Goal: Task Accomplishment & Management: Complete application form

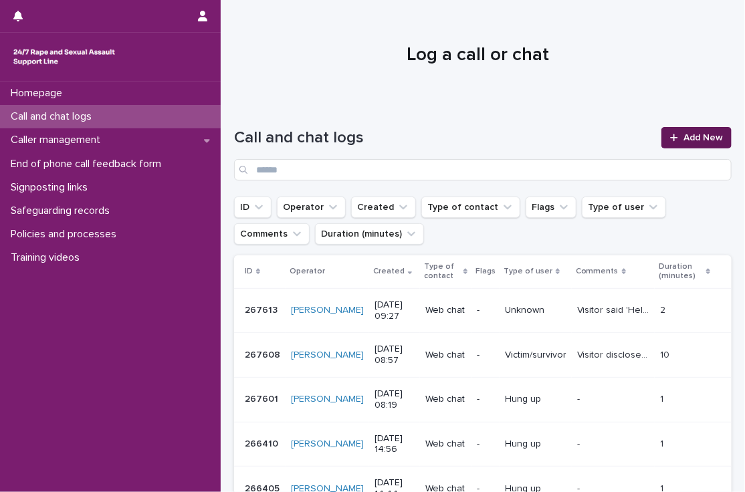
click at [689, 142] on link "Add New" at bounding box center [697, 137] width 70 height 21
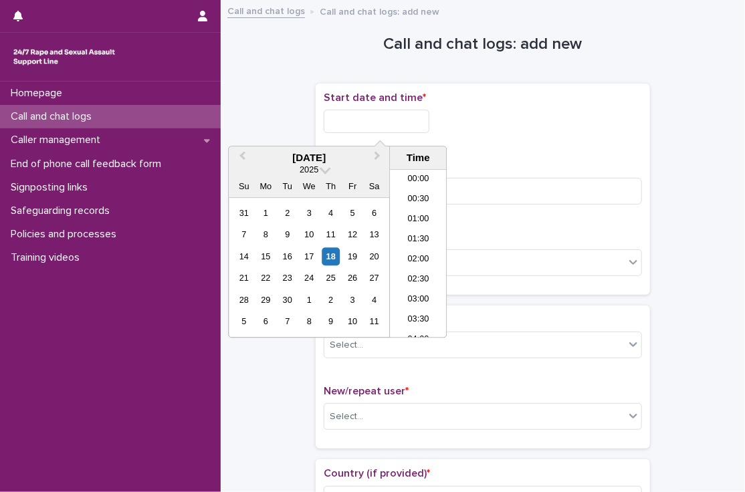
click at [396, 114] on input "text" at bounding box center [377, 121] width 106 height 23
click at [419, 235] on li "09:30" at bounding box center [418, 234] width 57 height 20
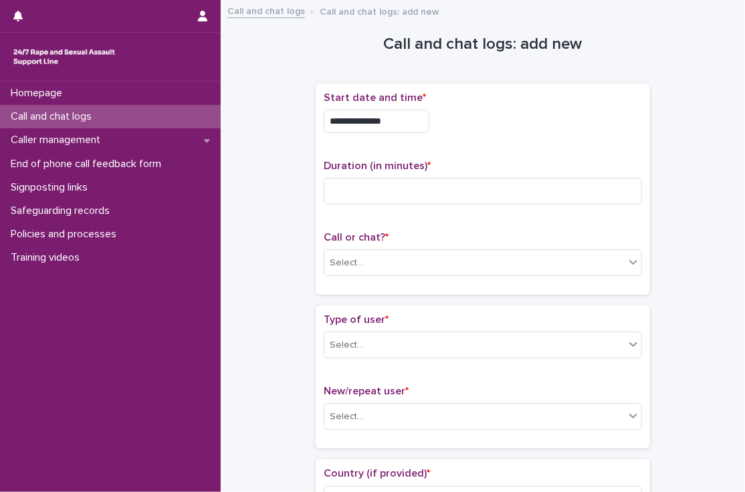
click at [409, 128] on input "**********" at bounding box center [377, 121] width 106 height 23
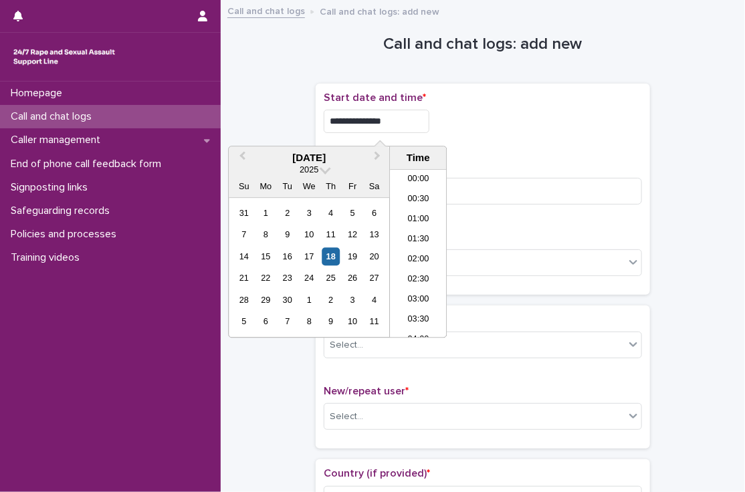
scroll to position [308, 0]
type input "**********"
click at [504, 149] on div "**********" at bounding box center [483, 189] width 318 height 195
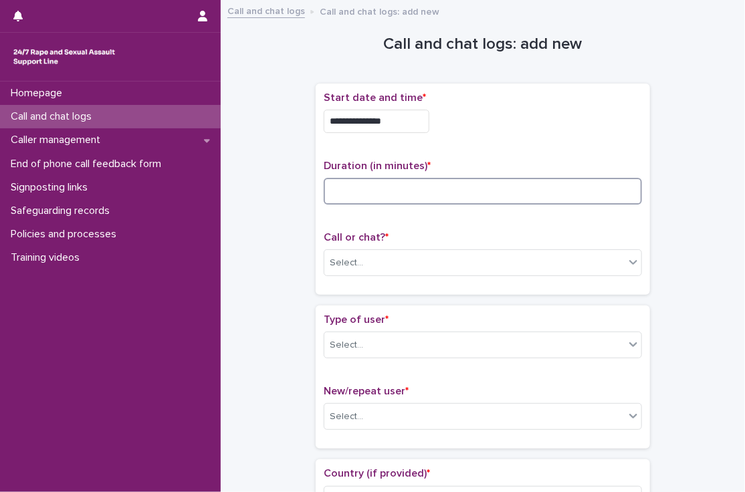
click at [463, 197] on input at bounding box center [483, 191] width 318 height 27
click at [410, 186] on input at bounding box center [483, 191] width 318 height 27
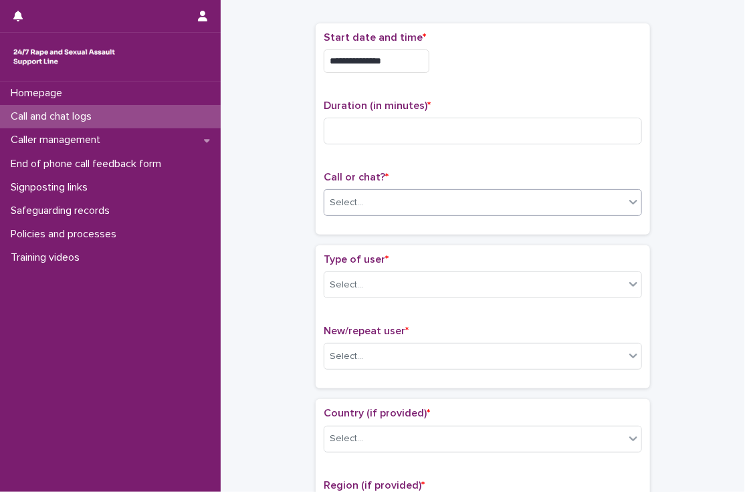
click at [351, 196] on div "Select..." at bounding box center [346, 203] width 33 height 14
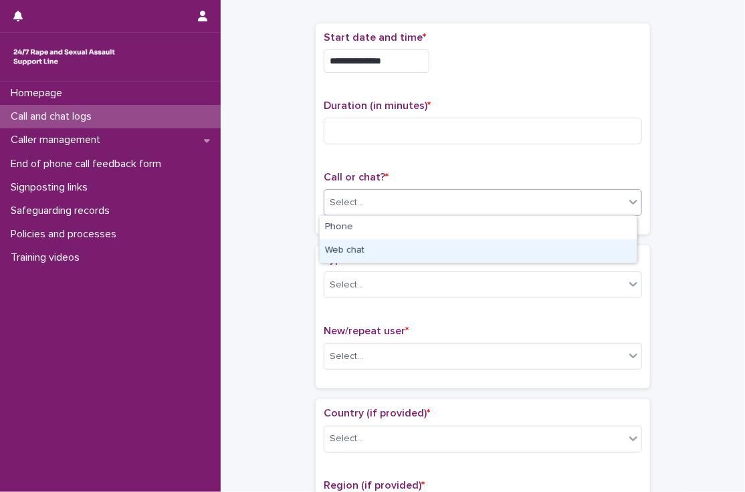
click at [355, 246] on div "Web chat" at bounding box center [478, 250] width 317 height 23
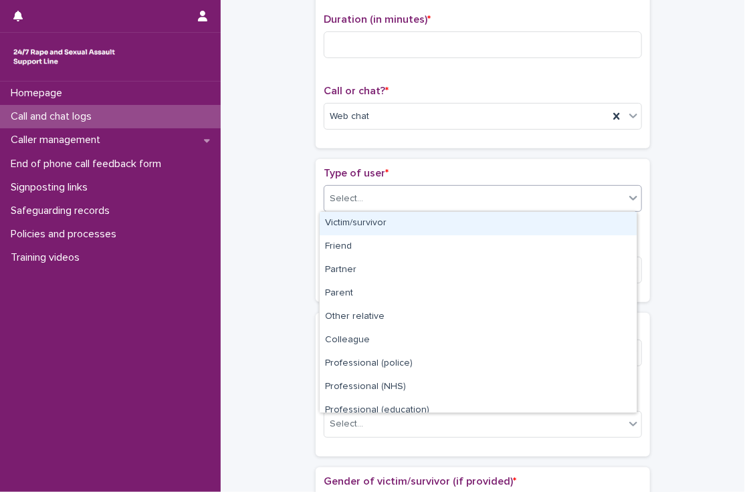
click at [327, 206] on div "Select..." at bounding box center [474, 199] width 300 height 22
click at [350, 227] on div "Victim/survivor" at bounding box center [478, 223] width 317 height 23
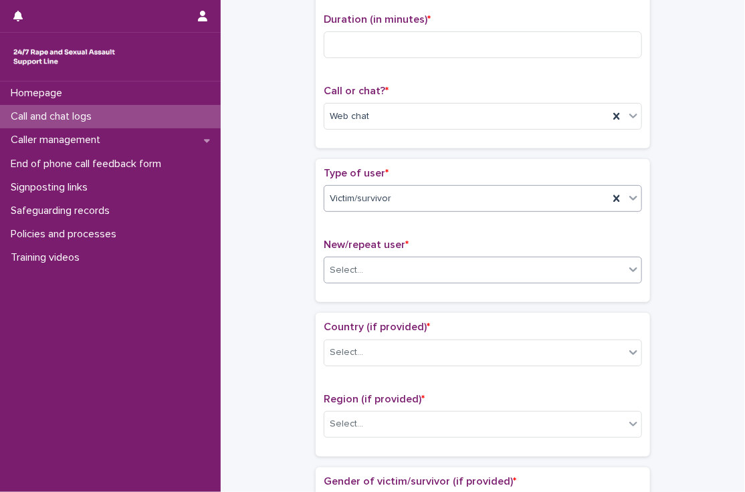
click at [349, 278] on div "Select..." at bounding box center [474, 271] width 300 height 22
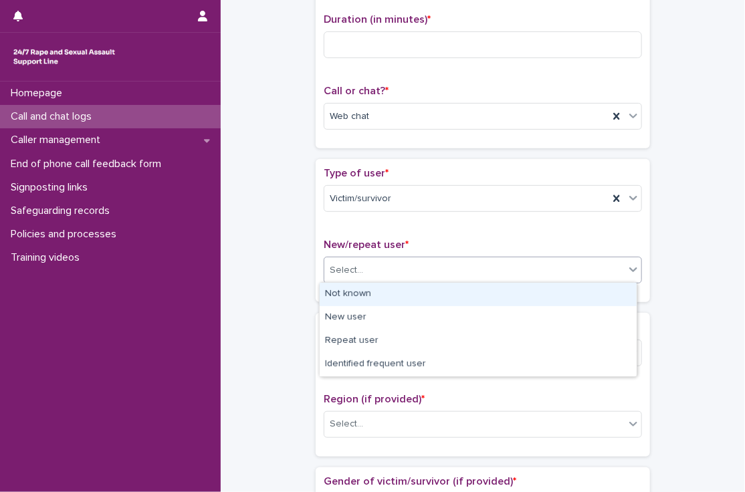
click at [361, 294] on div "Not known" at bounding box center [478, 294] width 317 height 23
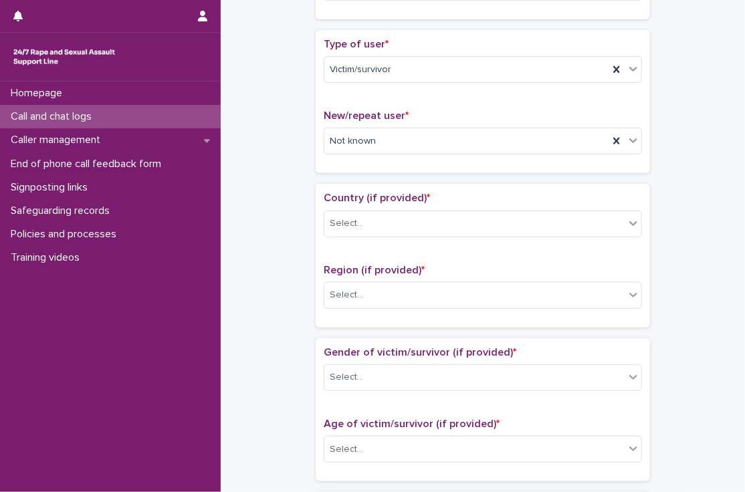
scroll to position [278, 0]
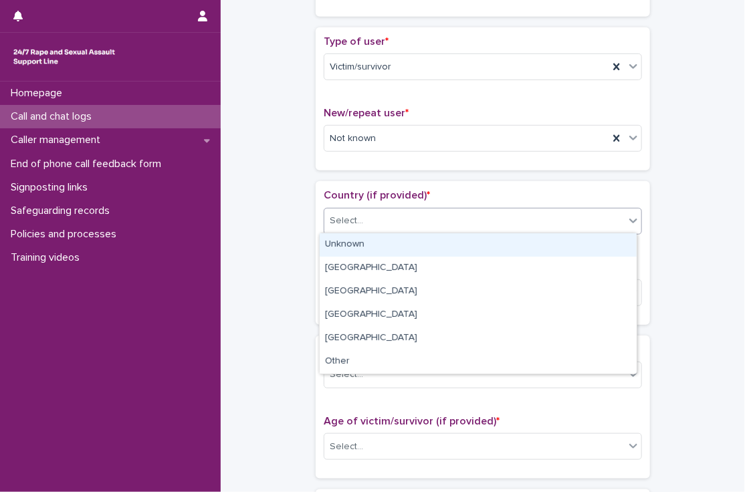
click at [355, 218] on div "Select..." at bounding box center [346, 221] width 33 height 14
click at [355, 242] on div "Unknown" at bounding box center [478, 244] width 317 height 23
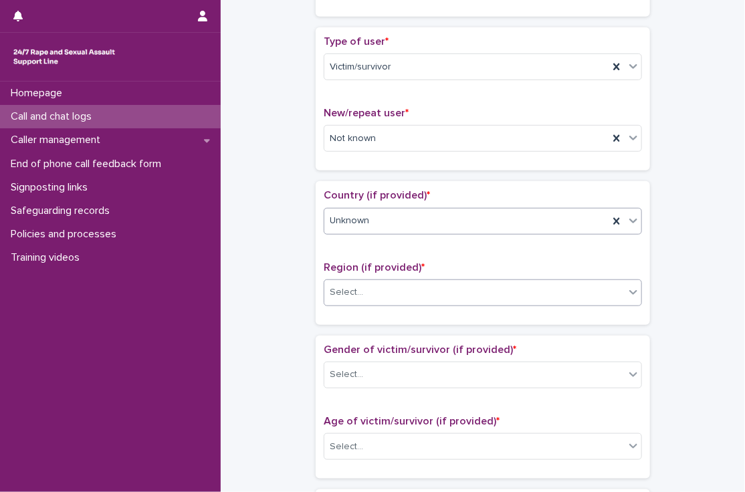
click at [357, 288] on div "Select..." at bounding box center [474, 293] width 300 height 22
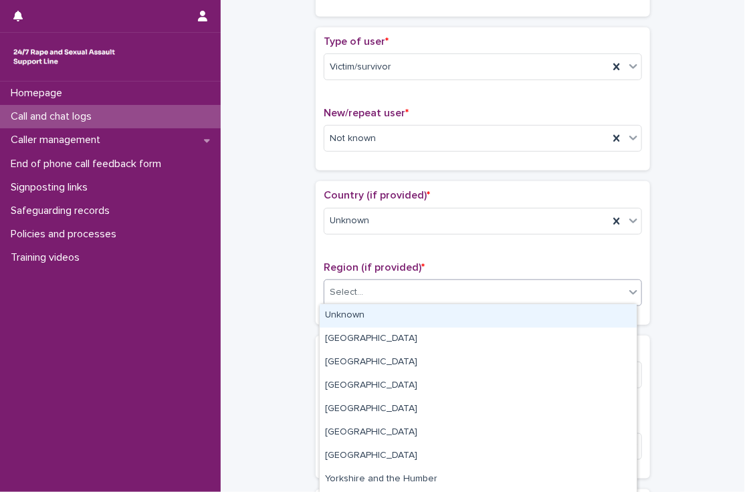
click at [348, 312] on div "Unknown" at bounding box center [478, 315] width 317 height 23
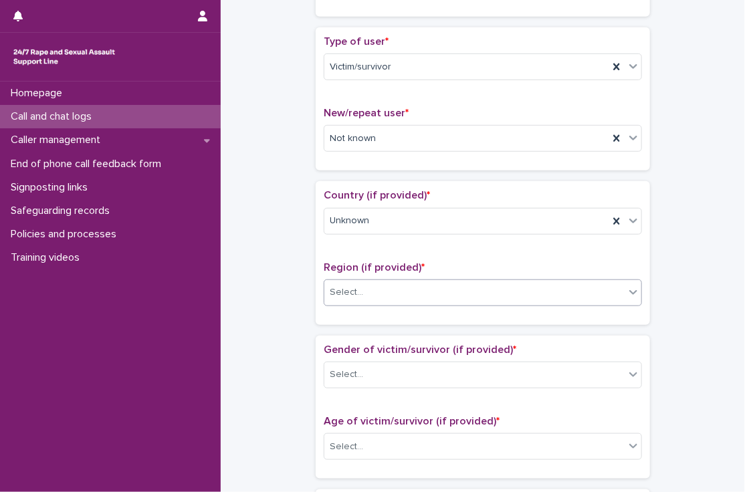
click at [252, 261] on div "**********" at bounding box center [483, 413] width 498 height 1367
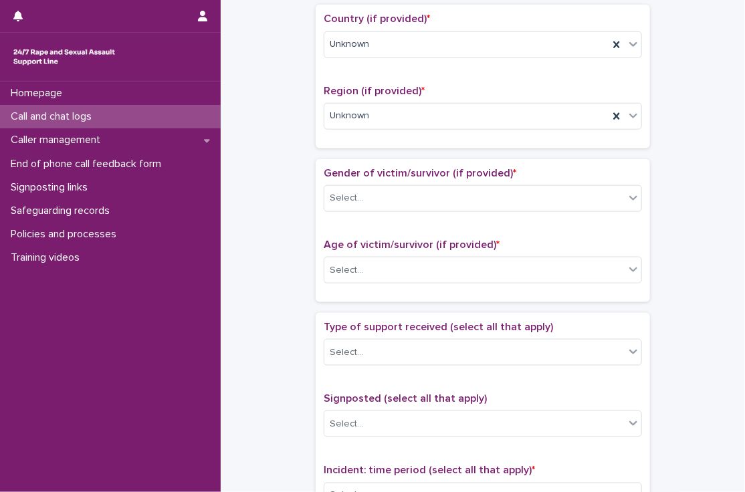
scroll to position [456, 0]
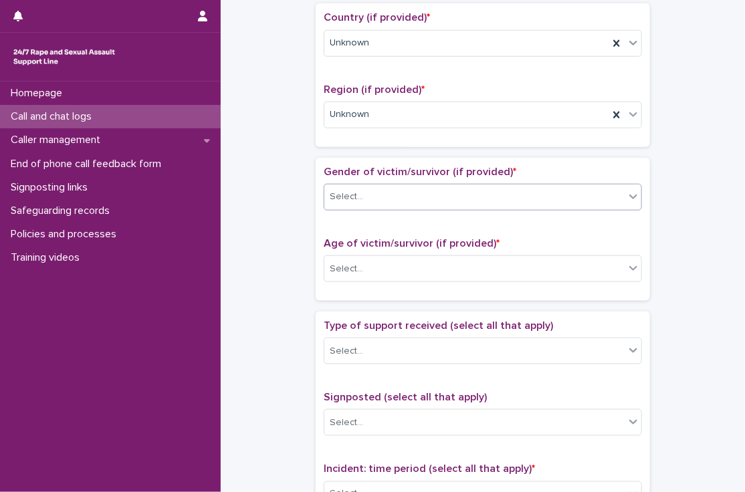
click at [353, 194] on div "Select..." at bounding box center [346, 197] width 33 height 14
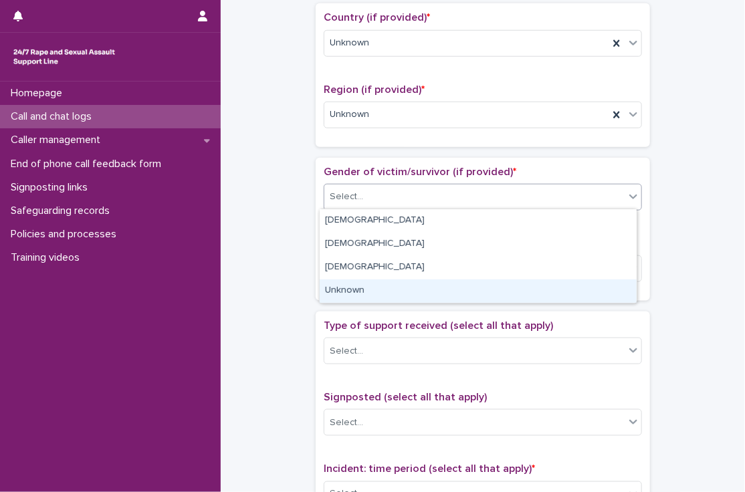
click at [355, 283] on div "Unknown" at bounding box center [478, 291] width 317 height 23
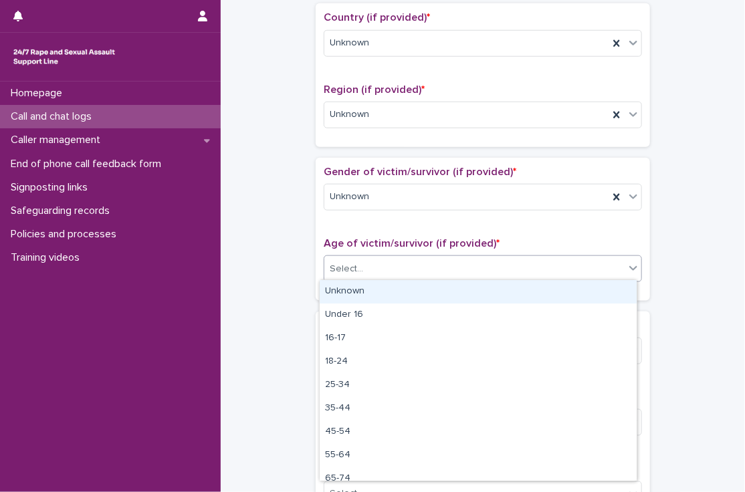
click at [366, 272] on div "Select..." at bounding box center [474, 269] width 300 height 22
click at [344, 286] on div "Unknown" at bounding box center [478, 291] width 317 height 23
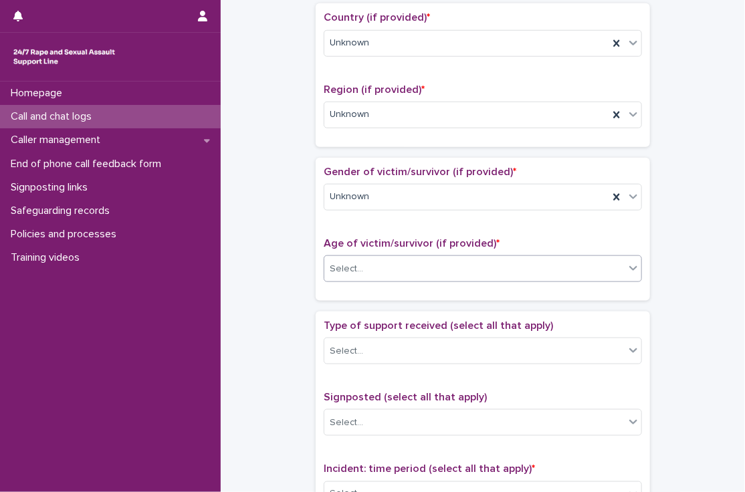
click at [282, 257] on div "**********" at bounding box center [483, 235] width 498 height 1367
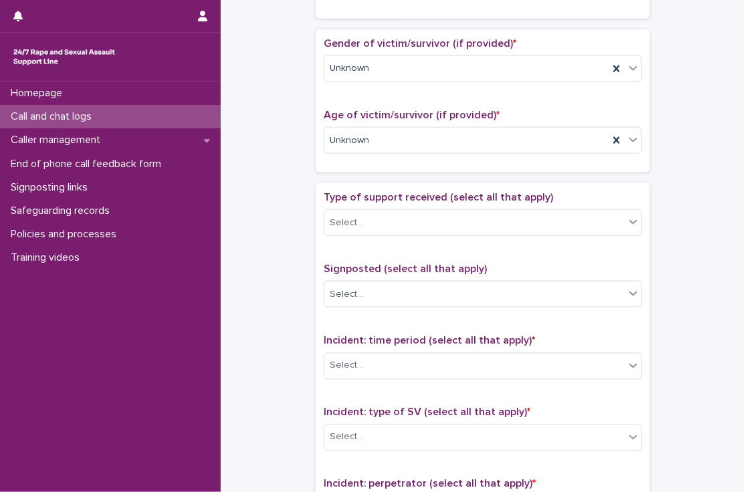
scroll to position [585, 0]
click at [348, 218] on div "Select..." at bounding box center [346, 222] width 33 height 14
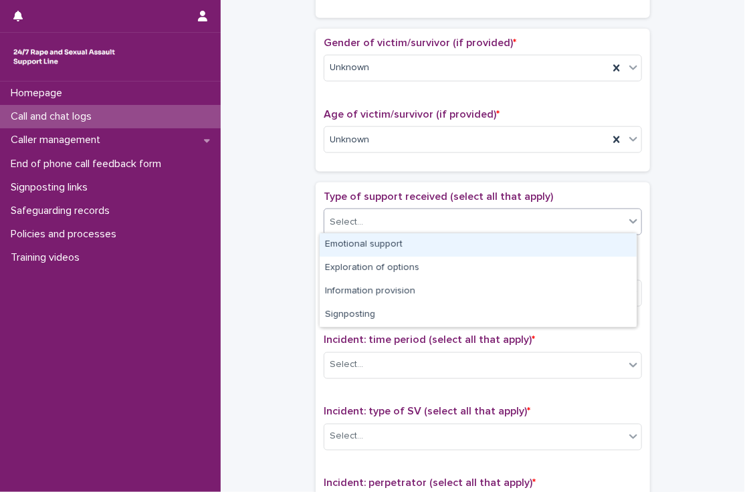
click at [356, 240] on div "Emotional support" at bounding box center [478, 244] width 317 height 23
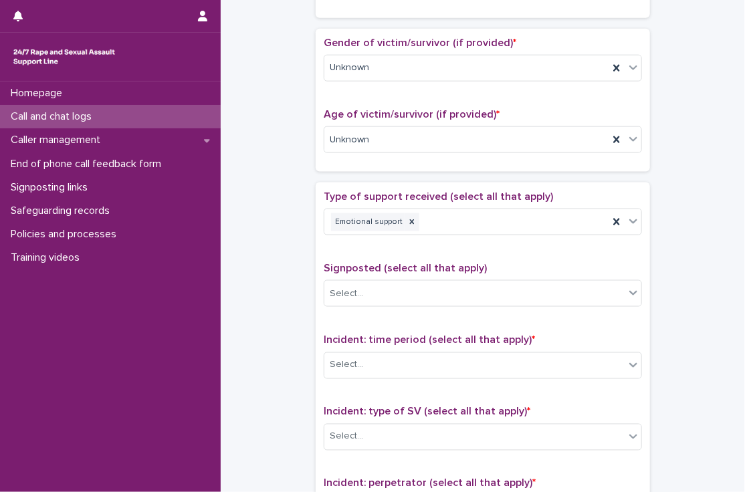
click at [302, 251] on div "**********" at bounding box center [483, 106] width 498 height 1367
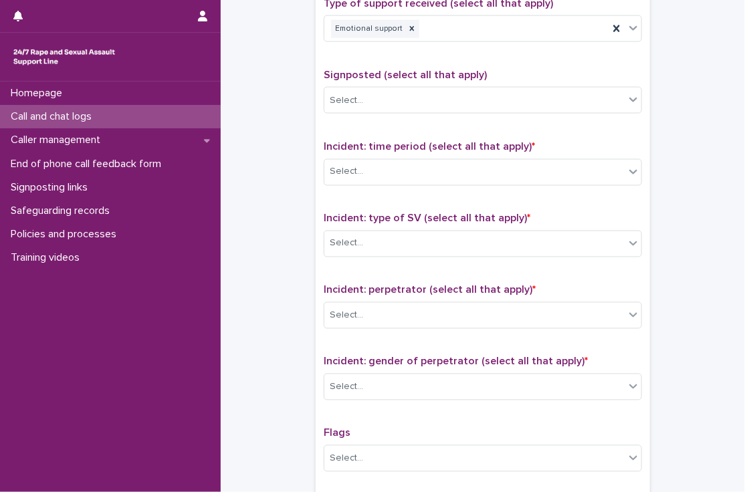
scroll to position [779, 0]
click at [342, 169] on div "Select..." at bounding box center [346, 172] width 33 height 14
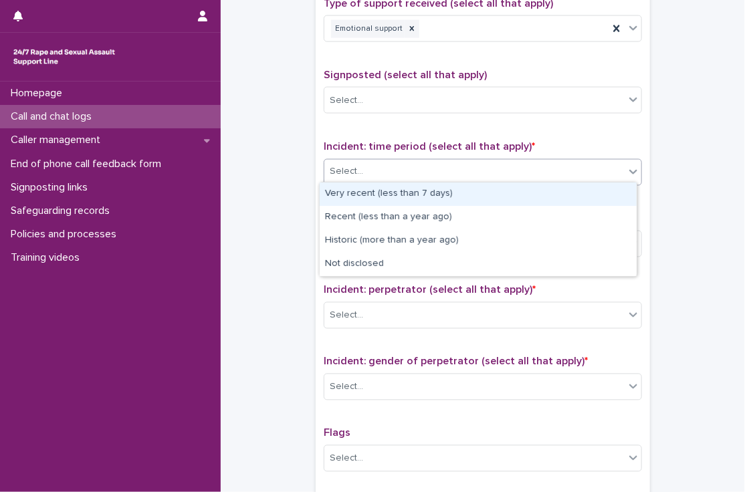
click at [361, 195] on div "Very recent (less than 7 days)" at bounding box center [478, 194] width 317 height 23
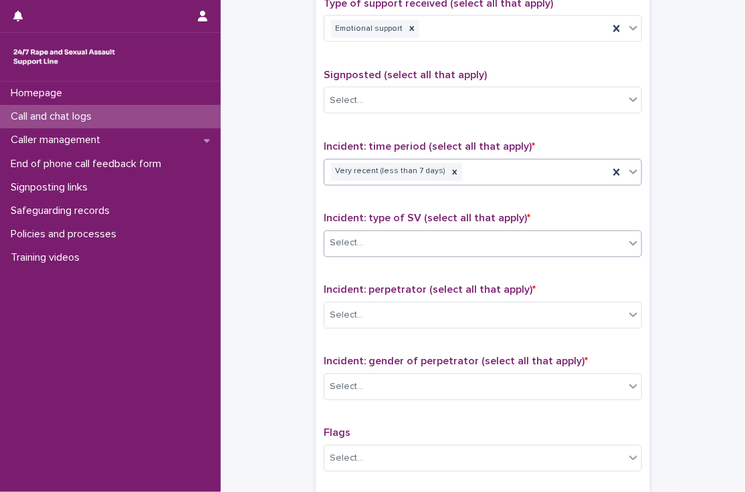
click at [371, 233] on div "Select..." at bounding box center [474, 244] width 300 height 22
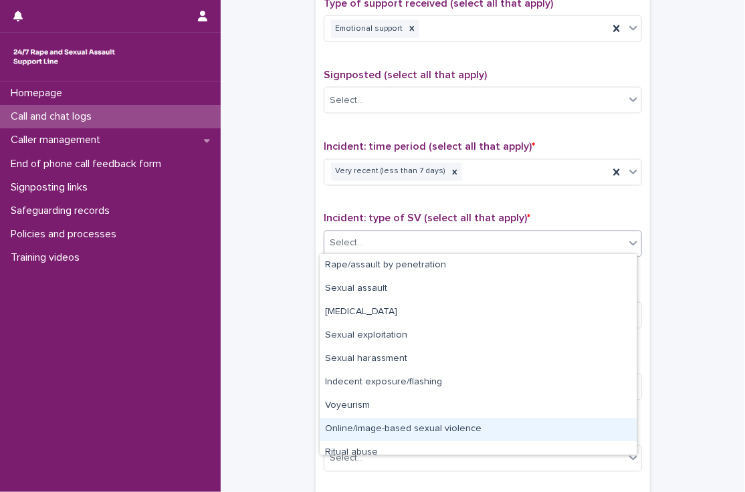
click at [375, 422] on div "Online/image-based sexual violence" at bounding box center [478, 429] width 317 height 23
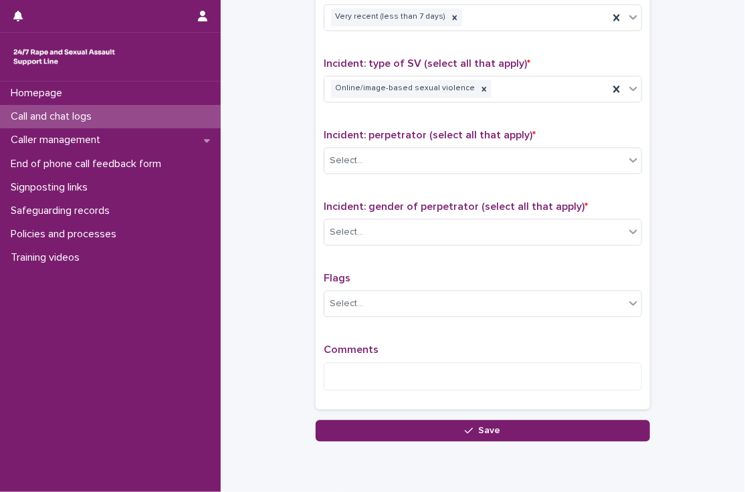
scroll to position [935, 0]
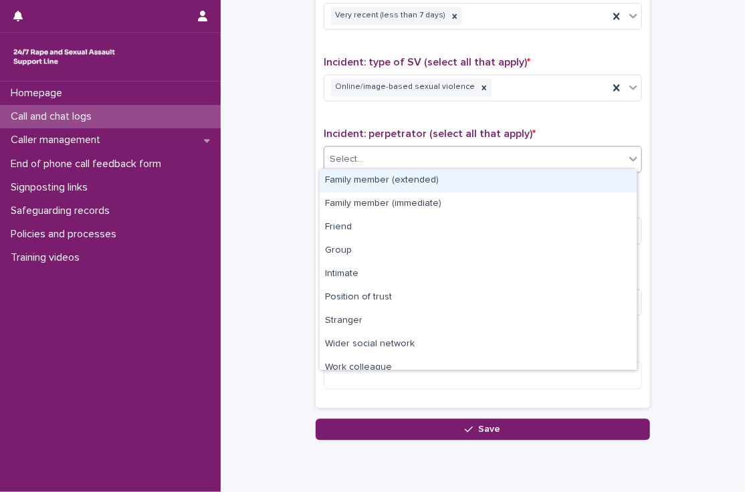
click at [386, 150] on div "Select..." at bounding box center [474, 160] width 300 height 22
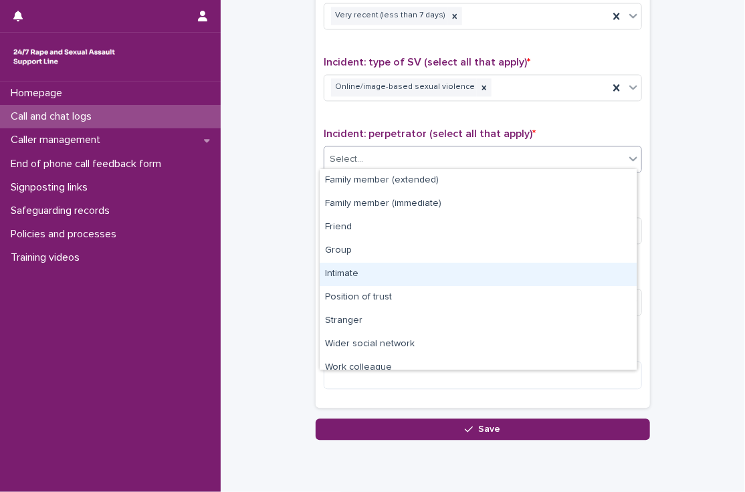
click at [357, 272] on div "Intimate" at bounding box center [478, 274] width 317 height 23
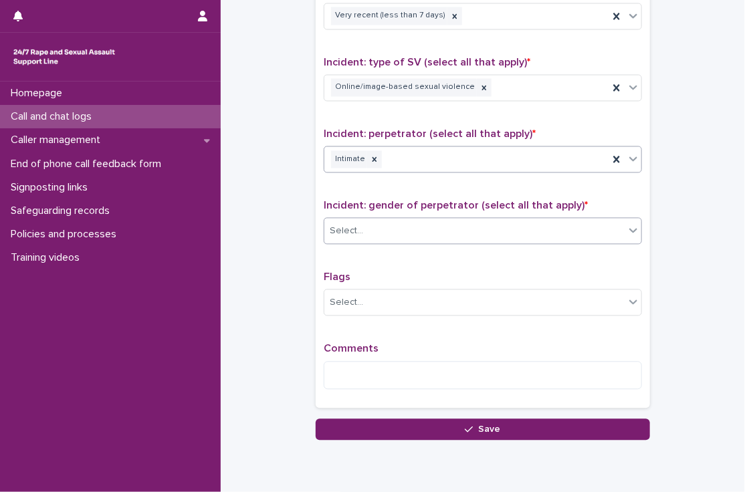
click at [369, 232] on div "Select..." at bounding box center [474, 231] width 300 height 22
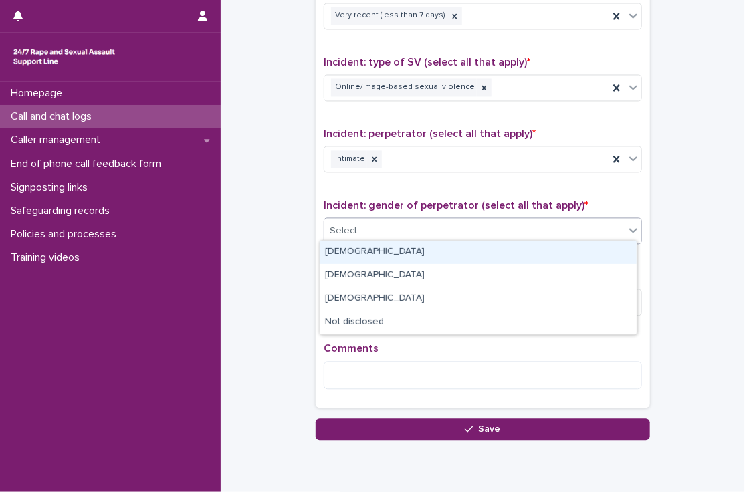
click at [361, 251] on div "[DEMOGRAPHIC_DATA]" at bounding box center [478, 252] width 317 height 23
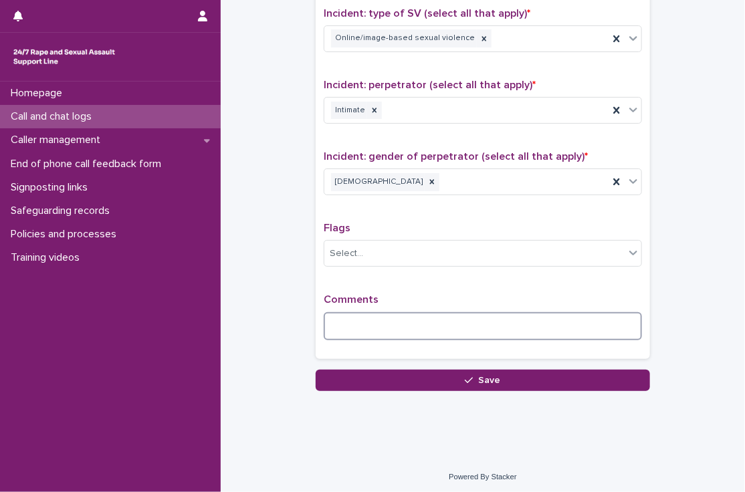
click at [393, 316] on textarea at bounding box center [483, 326] width 318 height 29
paste textarea "**********"
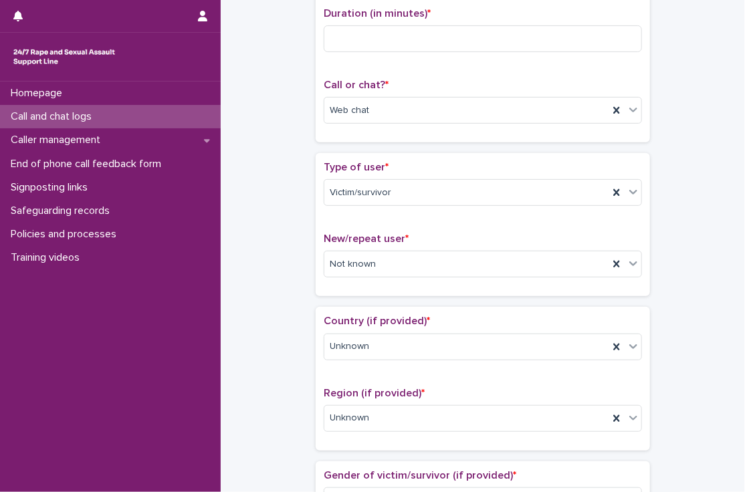
scroll to position [0, 0]
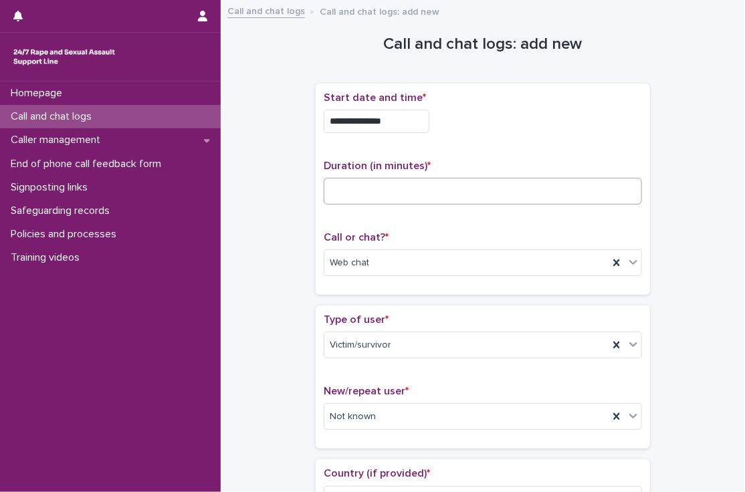
type textarea "**********"
click at [490, 187] on input at bounding box center [483, 191] width 318 height 27
type input "**"
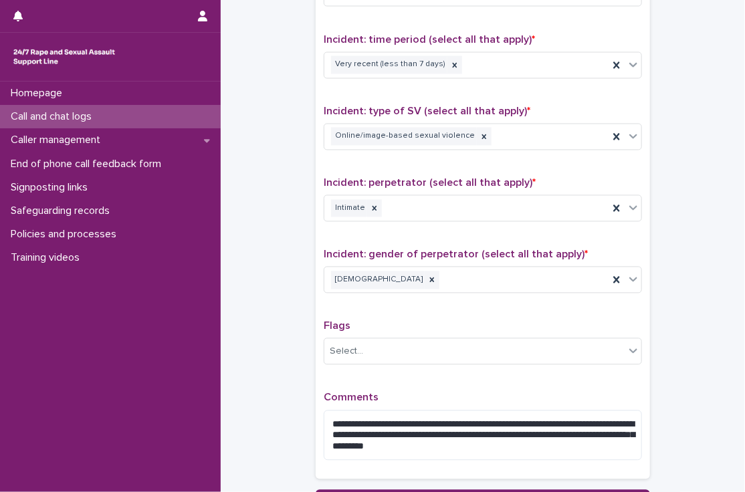
scroll to position [1006, 0]
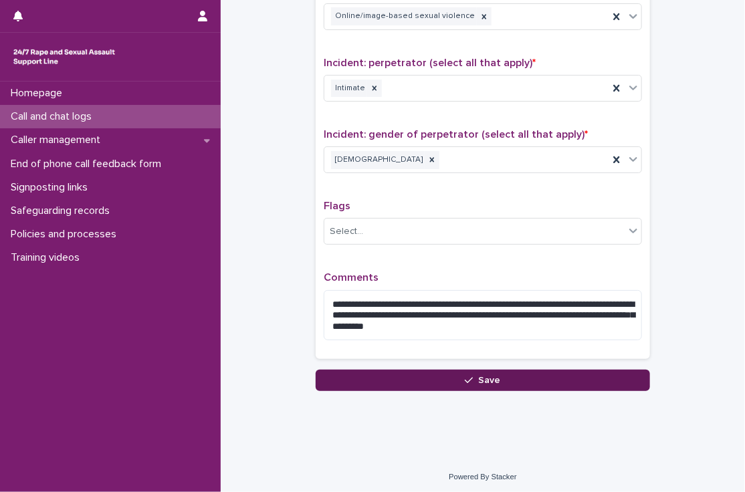
click at [384, 371] on button "Save" at bounding box center [483, 380] width 334 height 21
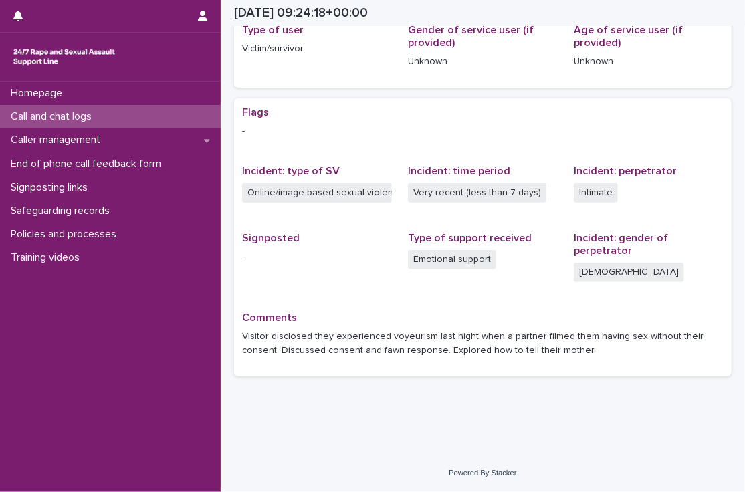
scroll to position [193, 0]
click at [51, 115] on p "Call and chat logs" at bounding box center [53, 116] width 97 height 13
